Goal: Check status: Check status

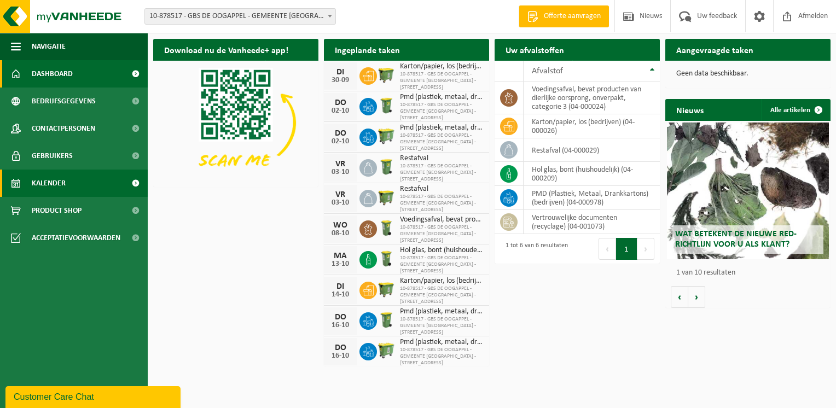
drag, startPoint x: 45, startPoint y: 181, endPoint x: 62, endPoint y: 182, distance: 17.5
click at [44, 181] on span "Kalender" at bounding box center [49, 183] width 34 height 27
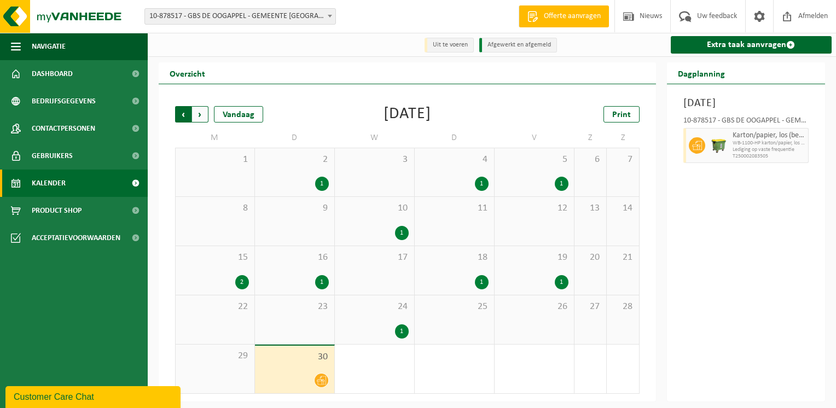
click at [199, 115] on span "Volgende" at bounding box center [200, 114] width 16 height 16
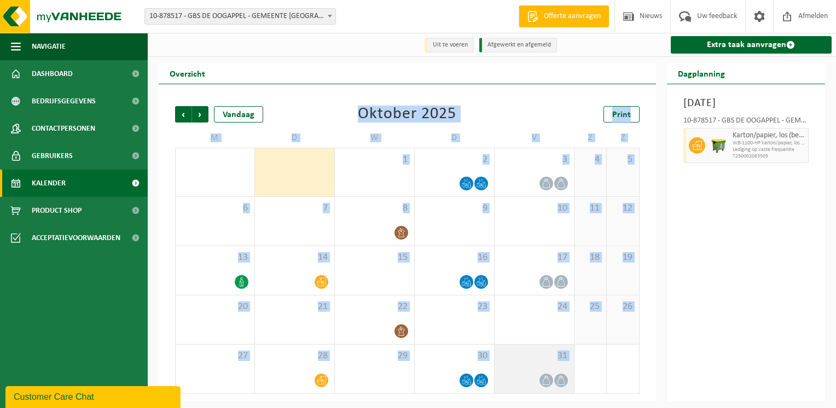
drag, startPoint x: 360, startPoint y: 111, endPoint x: 562, endPoint y: 380, distance: 336.9
click at [562, 380] on div "Vorige Volgende Vandaag Oktober 2025 Print M D W D V Z Z 29 30 1 2 3 4 5 6 7 8 …" at bounding box center [408, 250] width 476 height 310
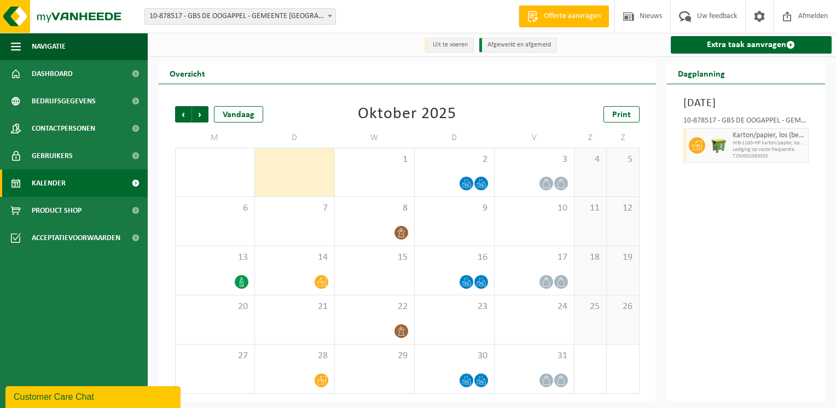
drag, startPoint x: 562, startPoint y: 380, endPoint x: 665, endPoint y: 341, distance: 110.7
click at [665, 341] on div "Dagplanning Dinsdag 30 september 2025 10-878517 - GBS DE OOGAPPEL - GEMEENTE BE…" at bounding box center [747, 231] width 170 height 339
